Goal: Use online tool/utility

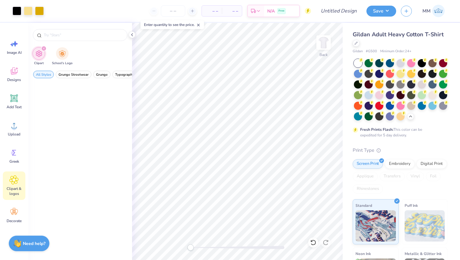
scroll to position [3132, 0]
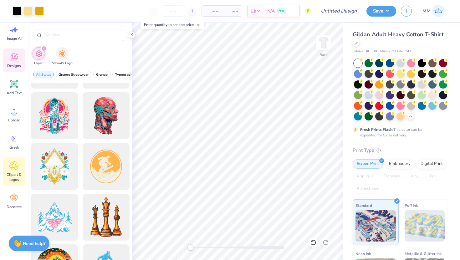
click at [16, 62] on div "Designs" at bounding box center [14, 59] width 23 height 23
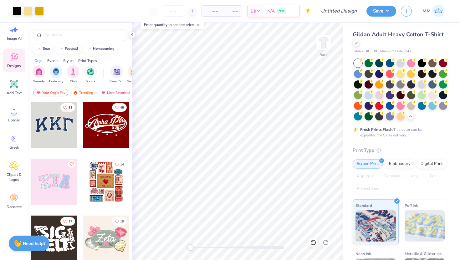
click at [17, 45] on div "Image AI Designs Add Text Upload Greek Clipart & logos Decorate" at bounding box center [14, 117] width 23 height 192
click at [17, 40] on span "Image AI" at bounding box center [14, 38] width 15 height 5
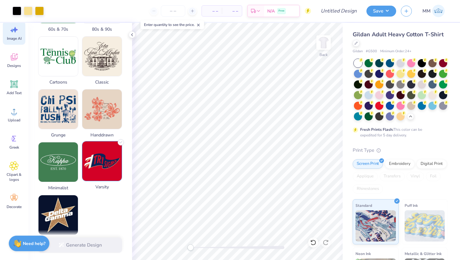
scroll to position [280, 0]
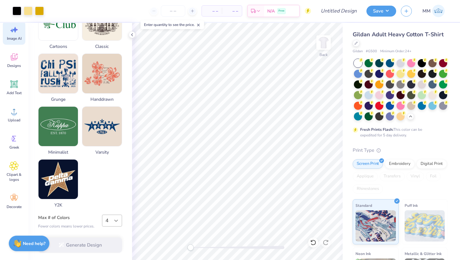
click at [116, 219] on icon at bounding box center [116, 220] width 6 height 6
click at [106, 135] on div "2" at bounding box center [112, 137] width 20 height 12
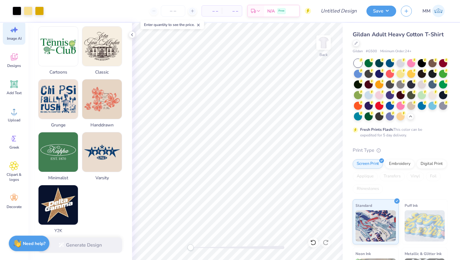
scroll to position [246, 0]
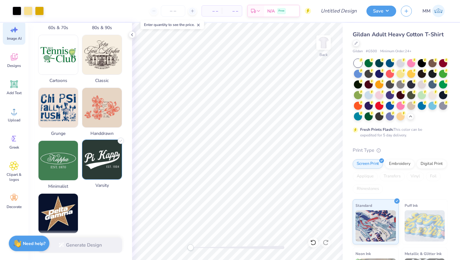
click at [97, 149] on img at bounding box center [101, 159] width 39 height 39
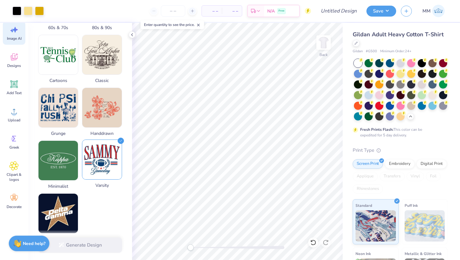
scroll to position [0, 0]
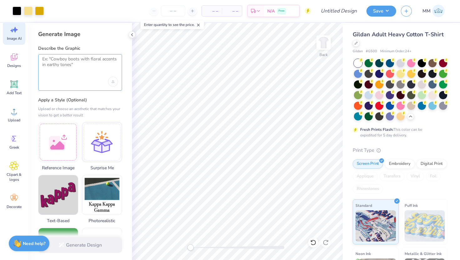
click at [72, 61] on textarea at bounding box center [80, 64] width 76 height 16
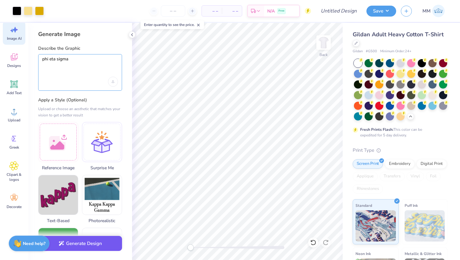
type textarea "phi eta sigma"
click at [78, 245] on button "Generate Design" at bounding box center [80, 243] width 84 height 15
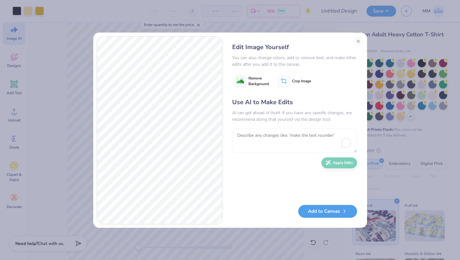
click at [262, 142] on textarea "To enrich screen reader interactions, please activate Accessibility in Grammarl…" at bounding box center [294, 140] width 125 height 24
type textarea "c"
type textarea "more simple and ad a"
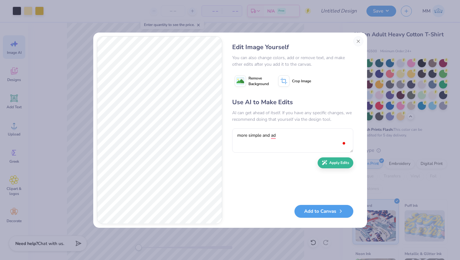
scroll to position [14, 0]
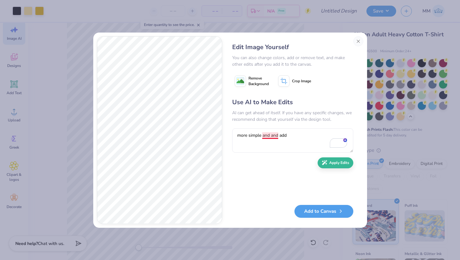
click at [275, 134] on textarea "more simple and and add" at bounding box center [292, 140] width 121 height 24
click at [292, 132] on textarea "more simple and add" at bounding box center [292, 140] width 121 height 24
type textarea "more simple and add a pattern to the words"
click at [314, 212] on button "Add to Canvas" at bounding box center [323, 209] width 59 height 13
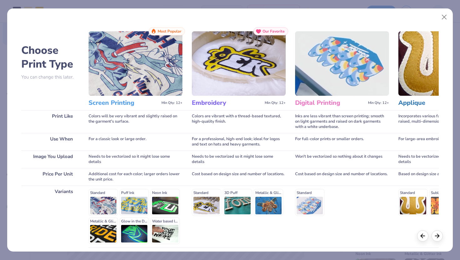
scroll to position [52, 0]
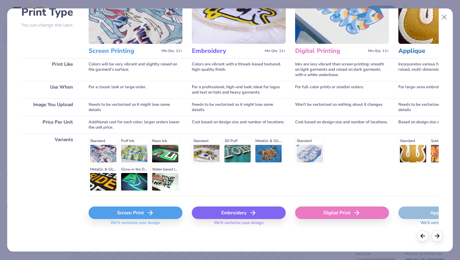
click at [116, 211] on div "Screen Print" at bounding box center [135, 212] width 94 height 13
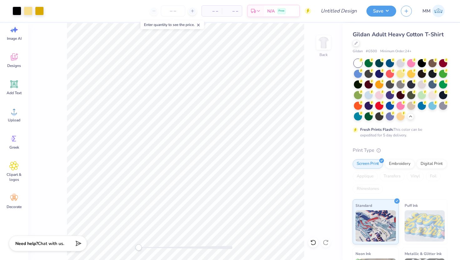
scroll to position [0, 0]
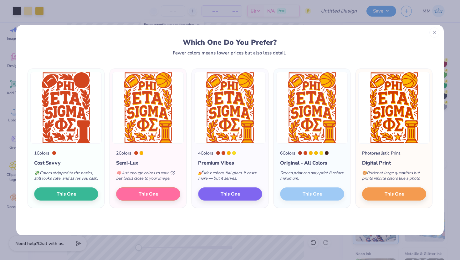
click at [434, 31] on icon at bounding box center [434, 32] width 4 height 4
